Goal: Submit feedback/report problem

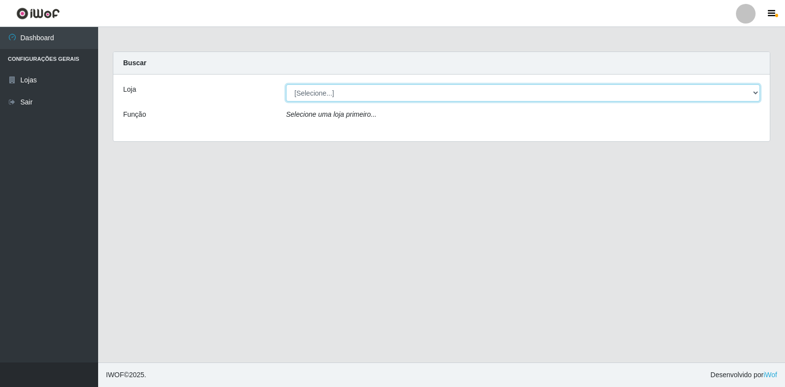
click at [363, 95] on select "[Selecione...] Atacado Vem - [STREET_ADDRESS]" at bounding box center [523, 92] width 474 height 17
select select "455"
click at [286, 84] on select "[Selecione...] Atacado Vem - [STREET_ADDRESS]" at bounding box center [523, 92] width 474 height 17
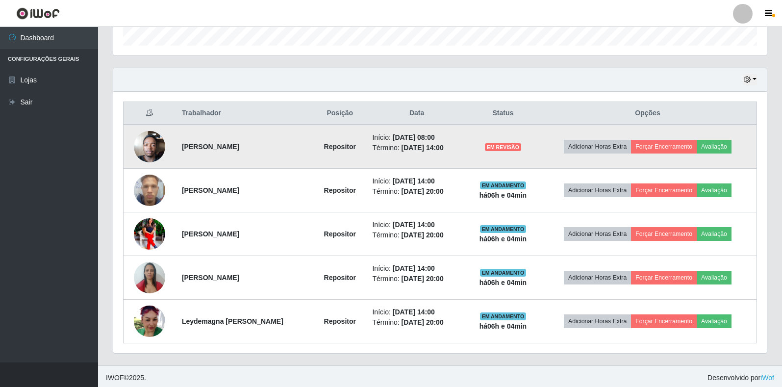
scroll to position [308, 0]
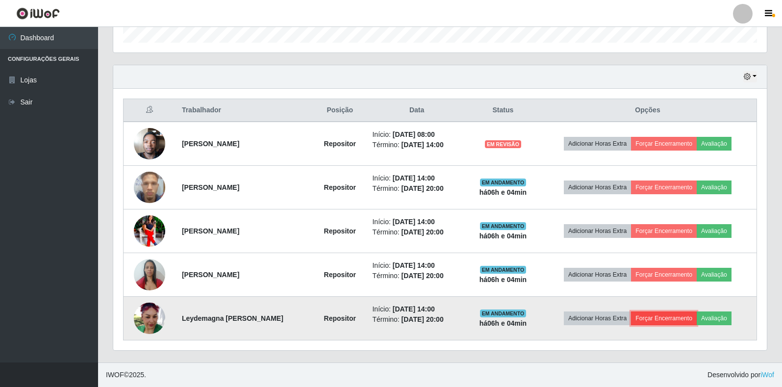
click at [669, 316] on button "Forçar Encerramento" at bounding box center [664, 318] width 66 height 14
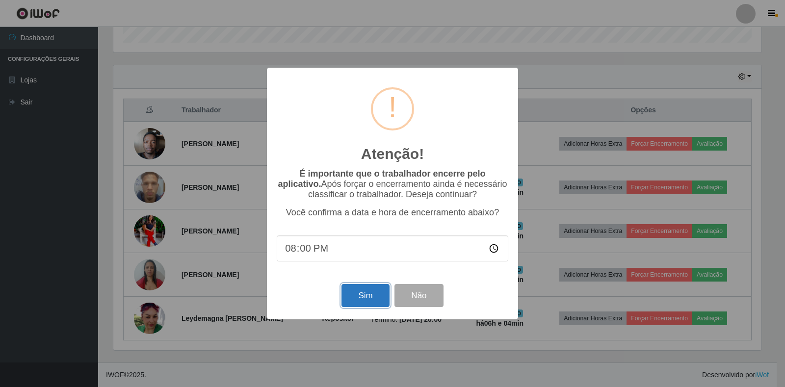
click at [367, 307] on button "Sim" at bounding box center [365, 295] width 48 height 23
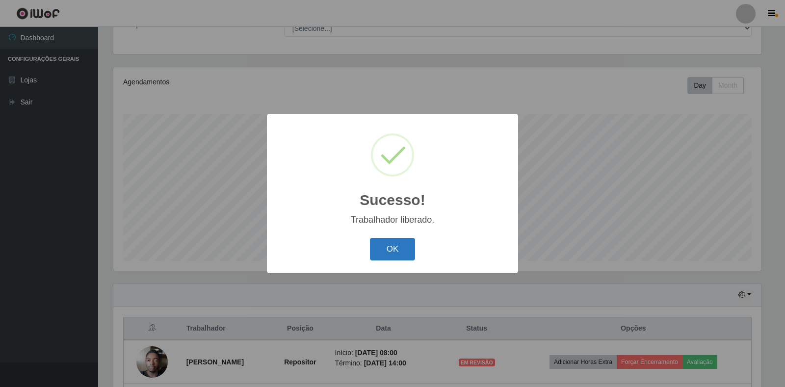
click at [409, 251] on button "OK" at bounding box center [393, 249] width 46 height 23
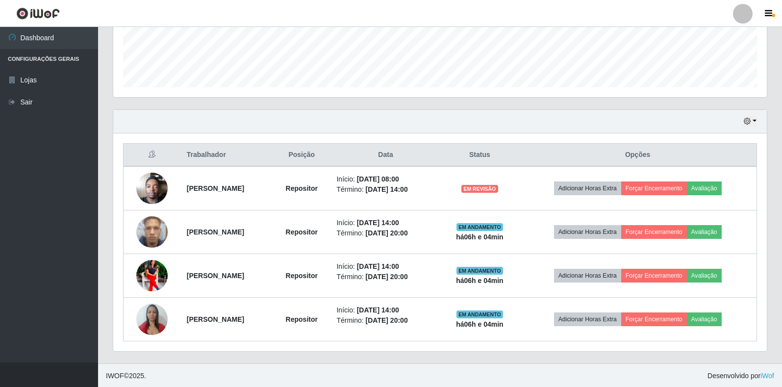
scroll to position [264, 0]
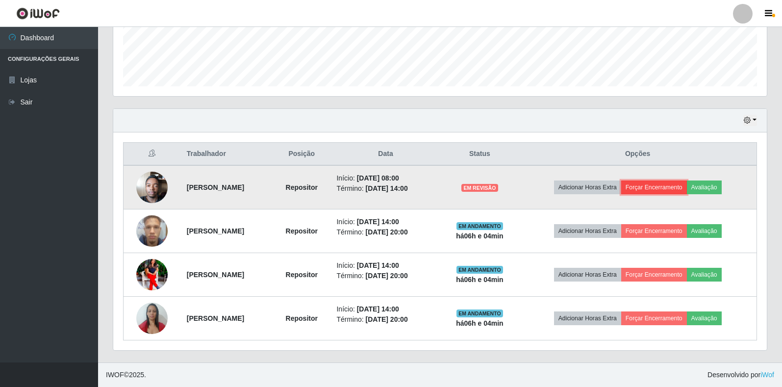
click at [665, 187] on button "Forçar Encerramento" at bounding box center [654, 187] width 66 height 14
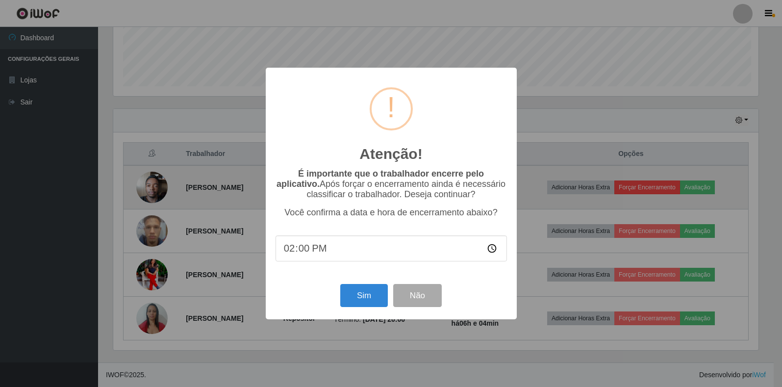
scroll to position [204, 648]
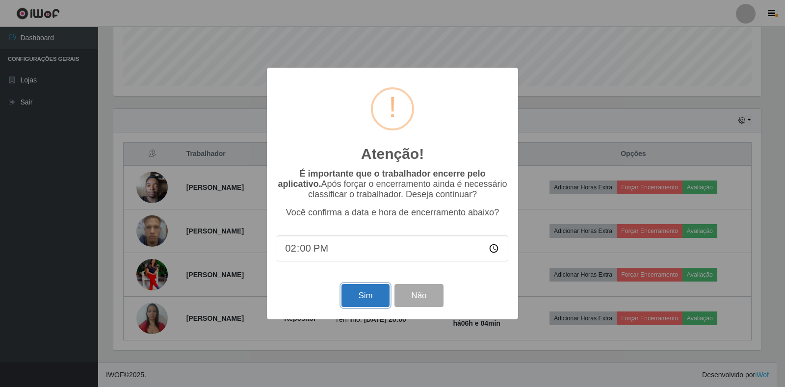
click at [376, 298] on button "Sim" at bounding box center [365, 295] width 48 height 23
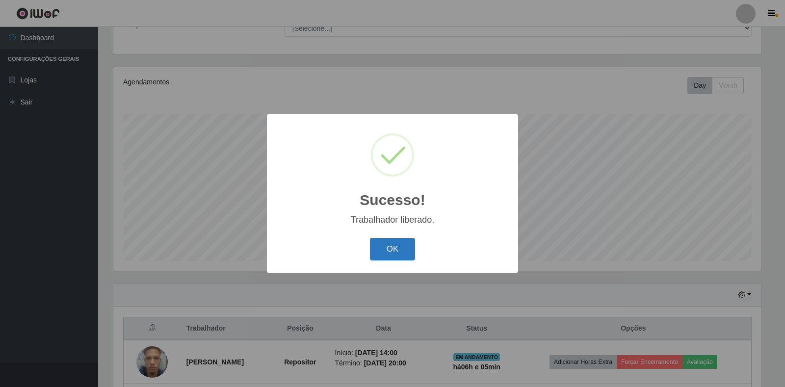
click at [393, 250] on button "OK" at bounding box center [393, 249] width 46 height 23
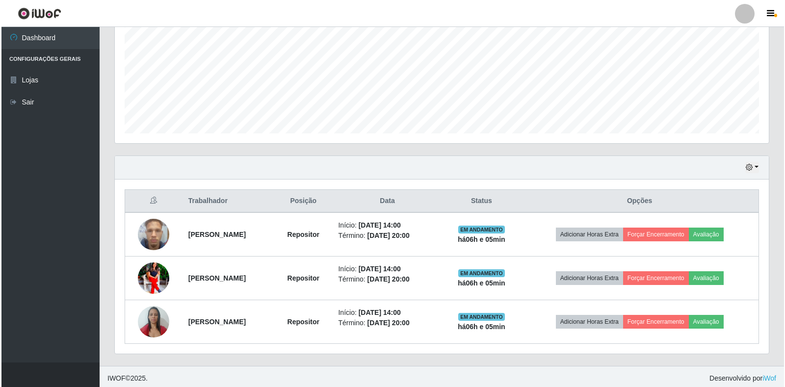
scroll to position [221, 0]
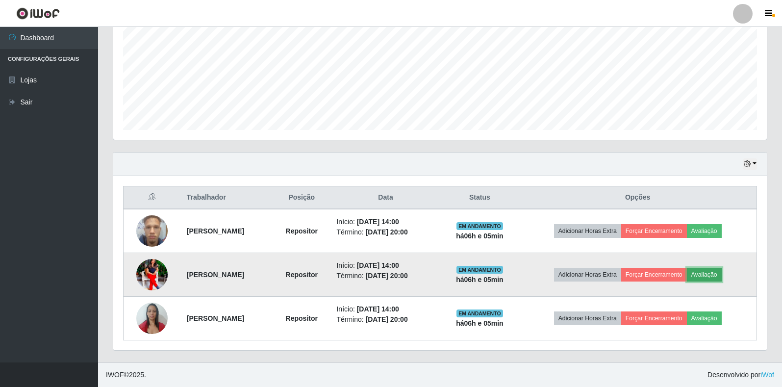
click at [710, 278] on button "Avaliação" at bounding box center [704, 275] width 35 height 14
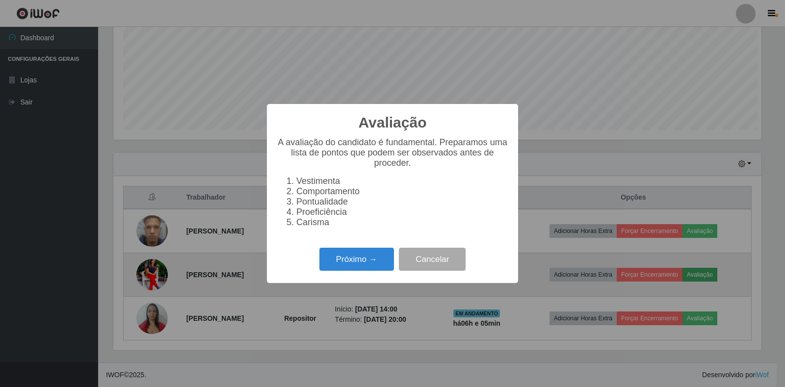
scroll to position [204, 648]
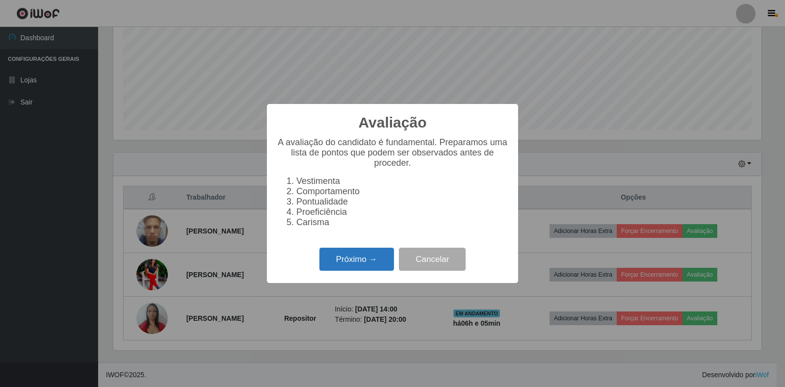
click at [342, 254] on button "Próximo →" at bounding box center [356, 259] width 75 height 23
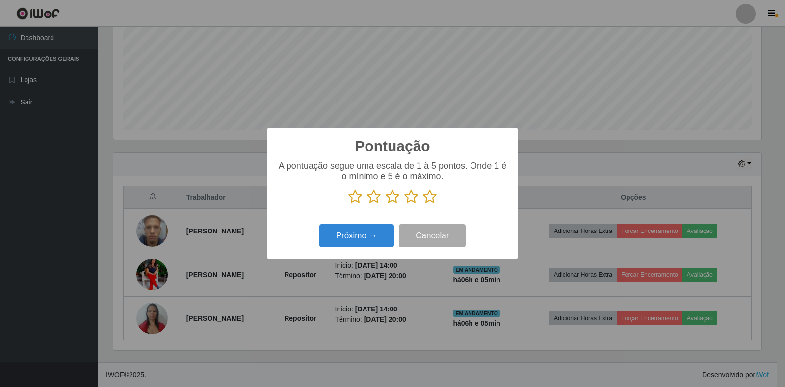
click at [433, 200] on icon at bounding box center [430, 196] width 14 height 15
click at [423, 204] on input "radio" at bounding box center [423, 204] width 0 height 0
click at [364, 240] on button "Próximo →" at bounding box center [356, 235] width 75 height 23
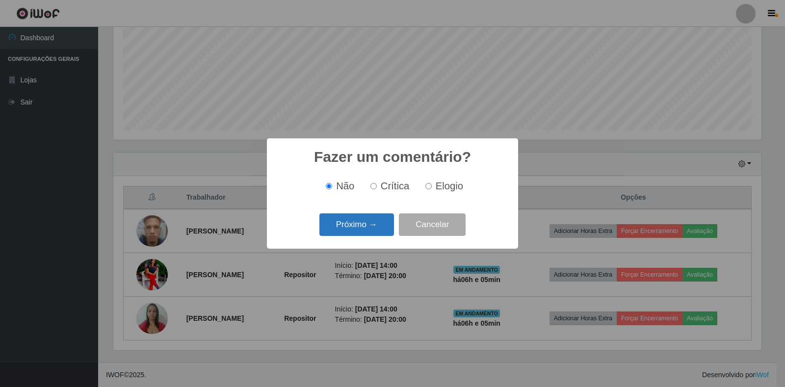
click at [367, 230] on button "Próximo →" at bounding box center [356, 224] width 75 height 23
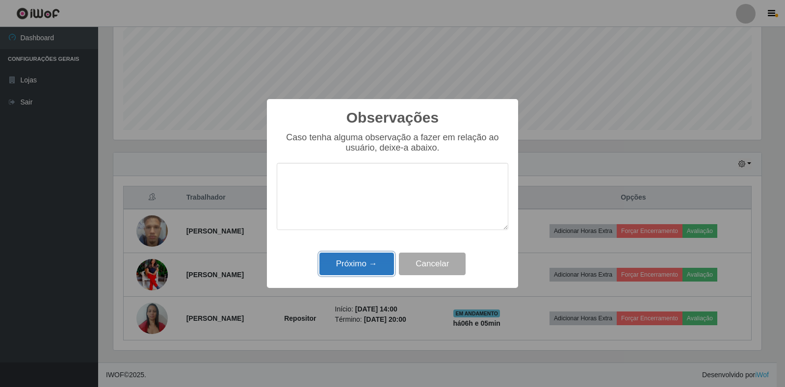
click at [366, 255] on button "Próximo →" at bounding box center [356, 264] width 75 height 23
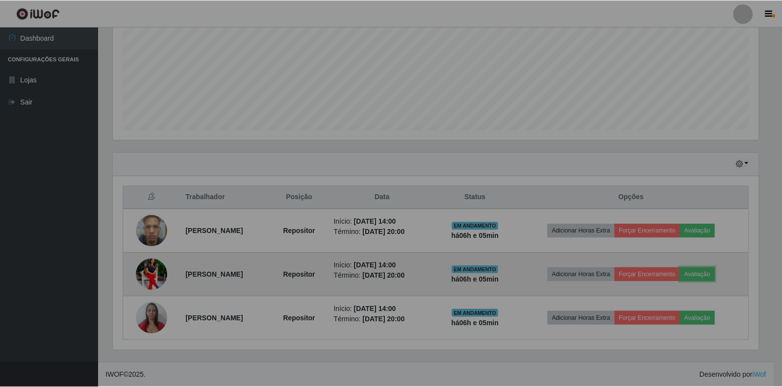
scroll to position [204, 654]
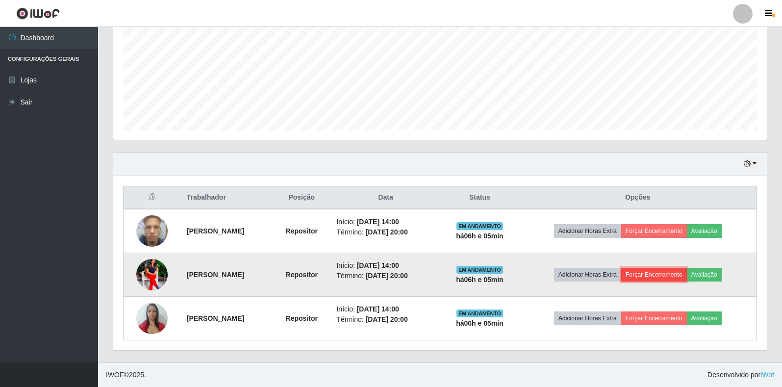
click at [670, 269] on button "Forçar Encerramento" at bounding box center [654, 275] width 66 height 14
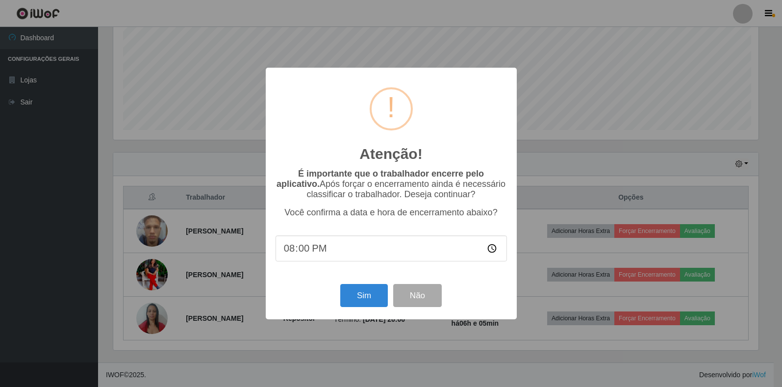
scroll to position [204, 648]
click at [374, 304] on button "Sim" at bounding box center [365, 295] width 48 height 23
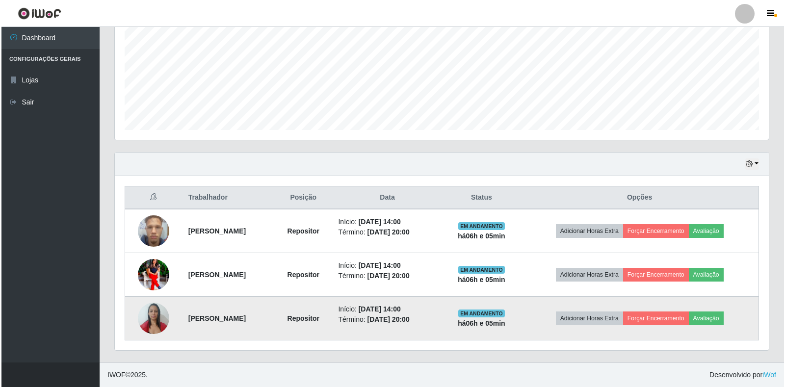
scroll to position [0, 0]
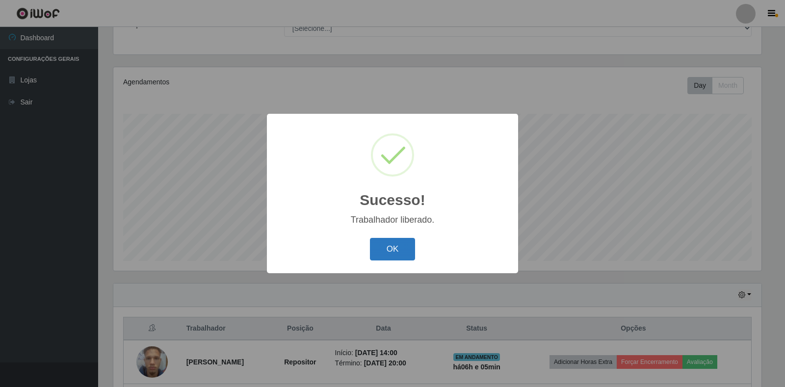
click at [383, 248] on button "OK" at bounding box center [393, 249] width 46 height 23
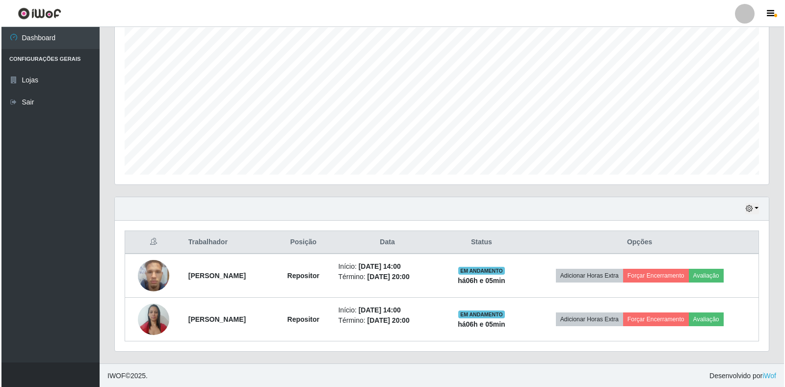
scroll to position [177, 0]
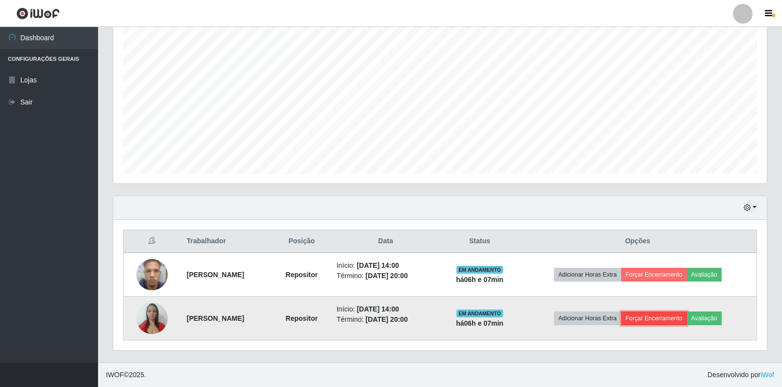
click at [681, 317] on button "Forçar Encerramento" at bounding box center [654, 318] width 66 height 14
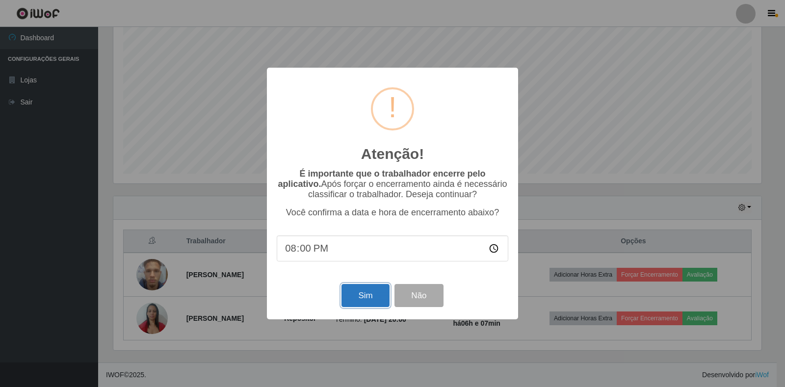
click at [356, 292] on button "Sim" at bounding box center [365, 295] width 48 height 23
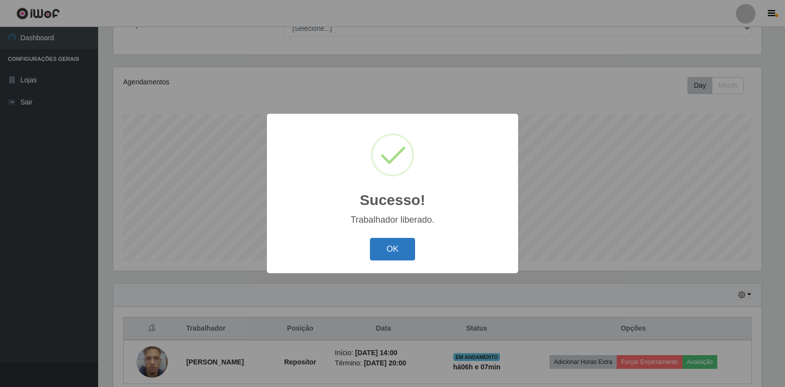
click at [405, 252] on button "OK" at bounding box center [393, 249] width 46 height 23
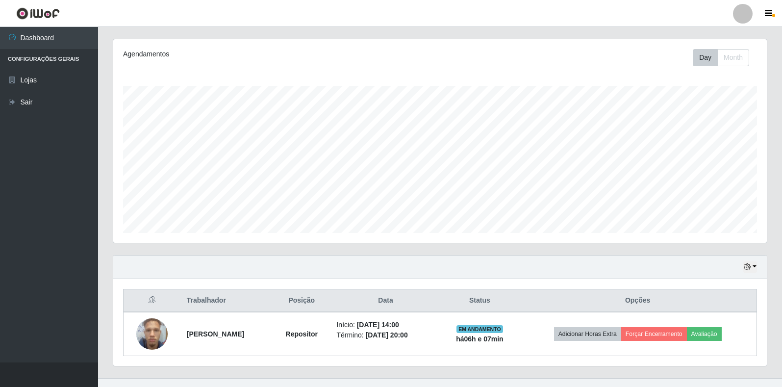
scroll to position [133, 0]
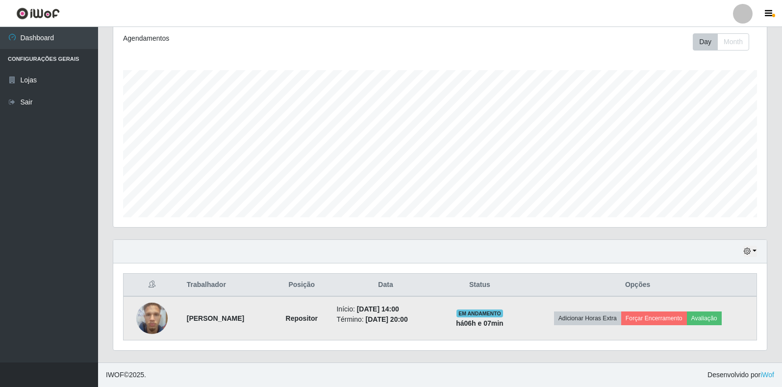
click at [153, 323] on img at bounding box center [151, 318] width 31 height 42
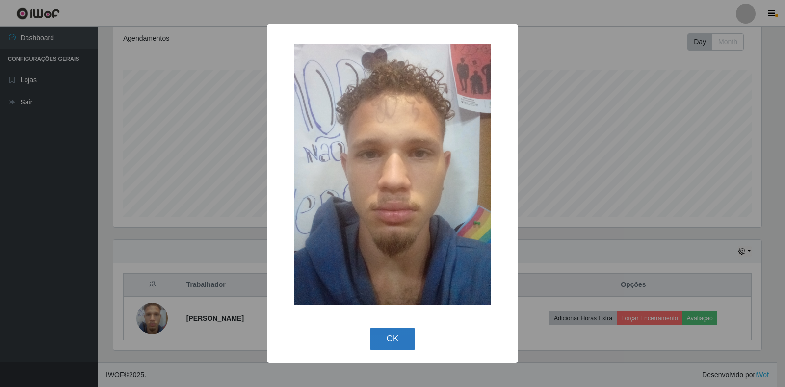
click at [387, 340] on button "OK" at bounding box center [393, 339] width 46 height 23
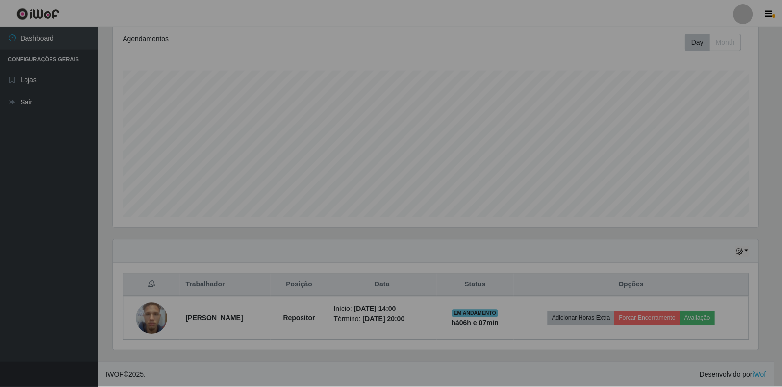
scroll to position [204, 654]
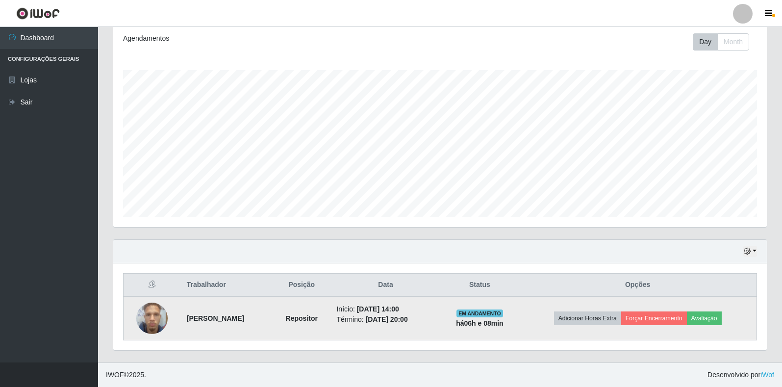
click at [144, 310] on img at bounding box center [151, 318] width 31 height 42
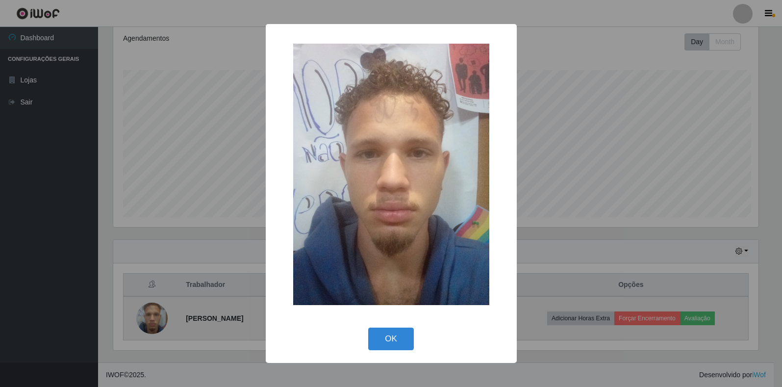
scroll to position [204, 648]
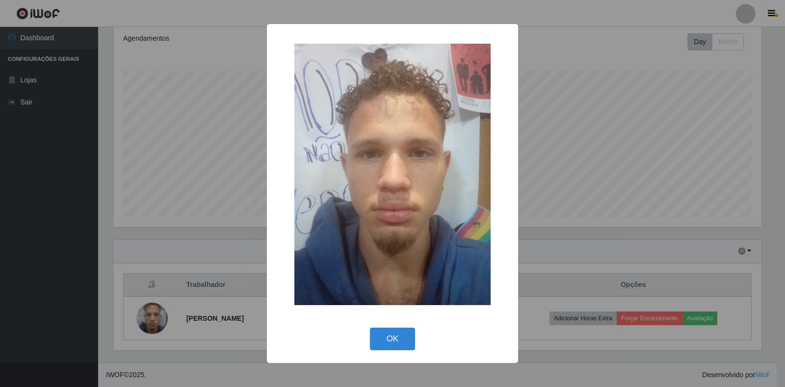
click at [175, 318] on div "× OK Cancel" at bounding box center [392, 193] width 785 height 387
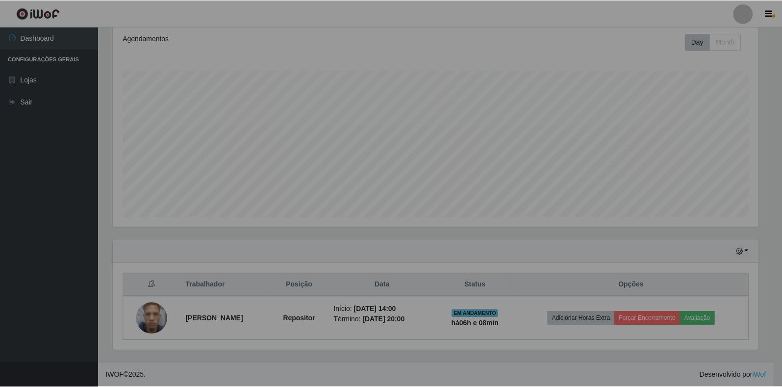
scroll to position [204, 654]
